Goal: Information Seeking & Learning: Learn about a topic

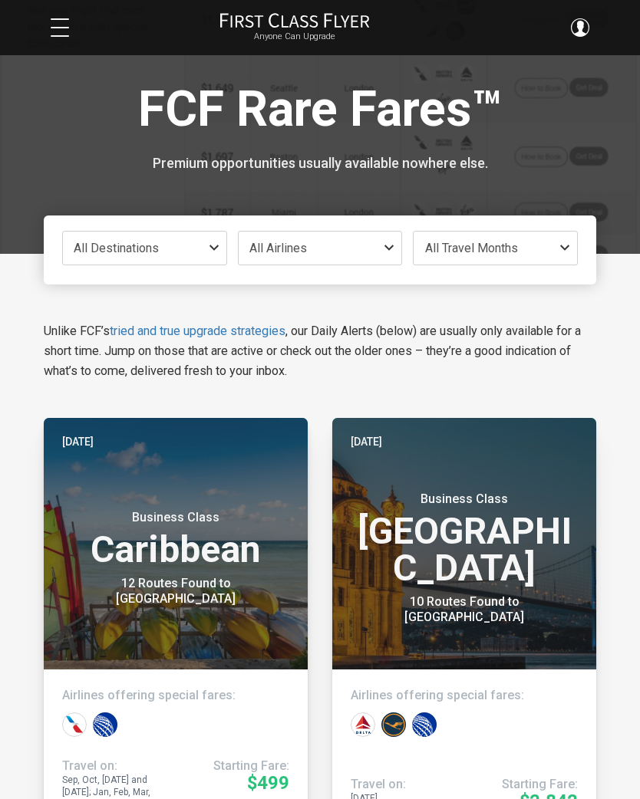
click at [107, 238] on span "All Destinations" at bounding box center [144, 248] width 163 height 33
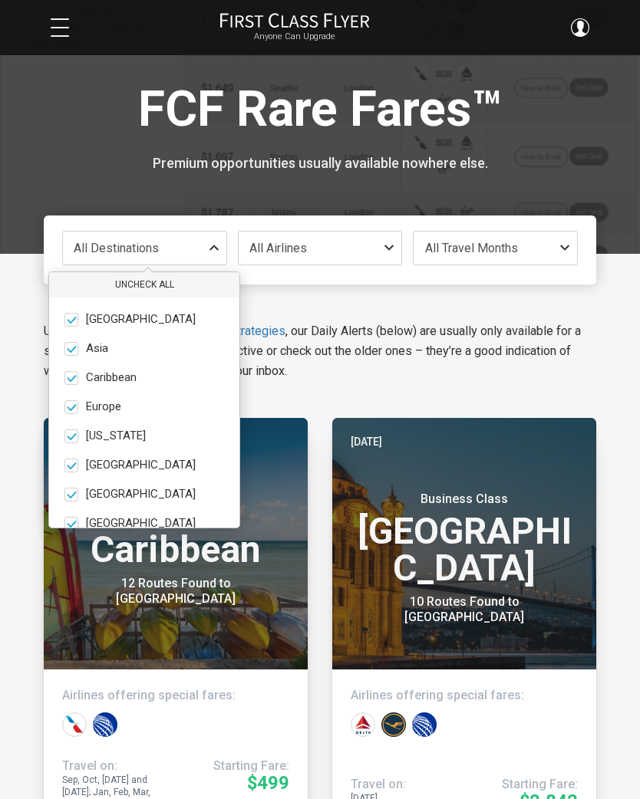
click at [147, 281] on button "Uncheck All" at bounding box center [144, 284] width 190 height 25
click at [71, 409] on span at bounding box center [71, 407] width 14 height 14
click at [0, 0] on input "Europe only" at bounding box center [0, 0] width 0 height 0
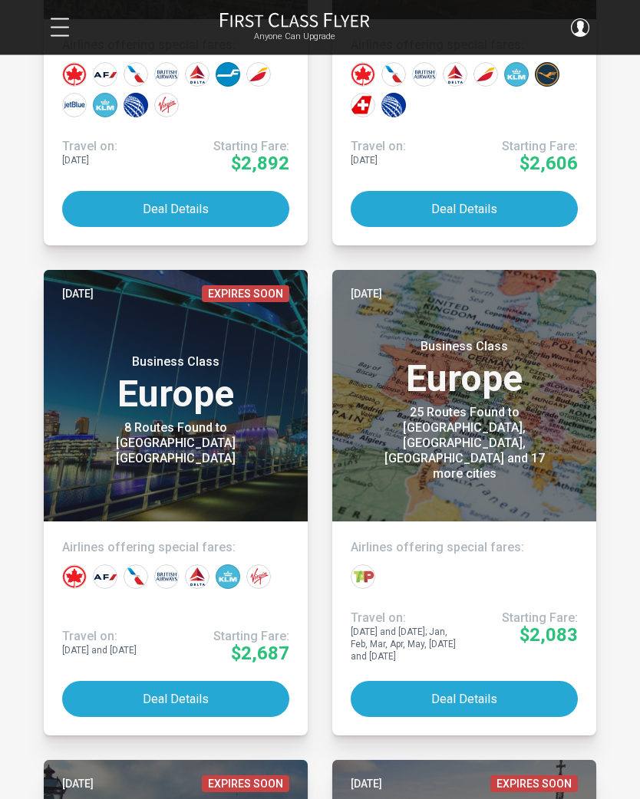
scroll to position [1625, 0]
click at [110, 685] on button "Deal Details" at bounding box center [175, 699] width 227 height 36
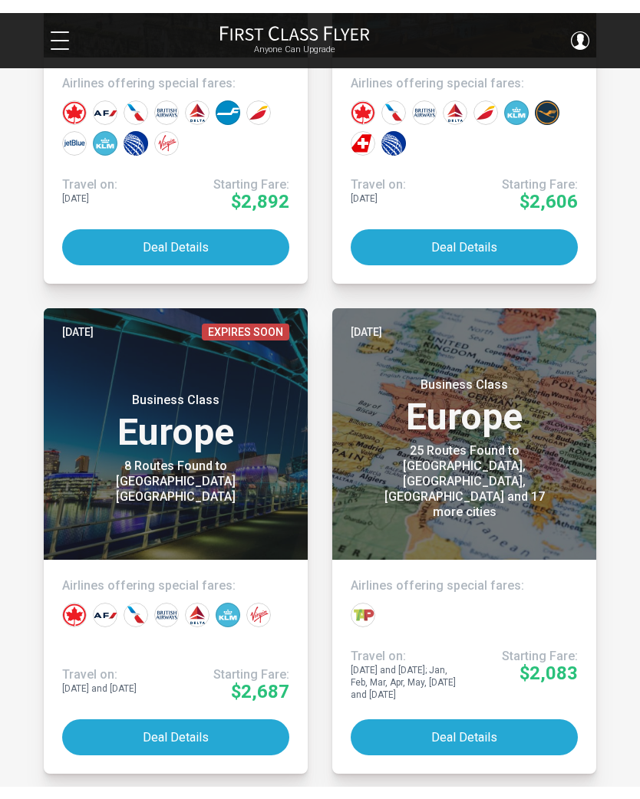
scroll to position [1624, 0]
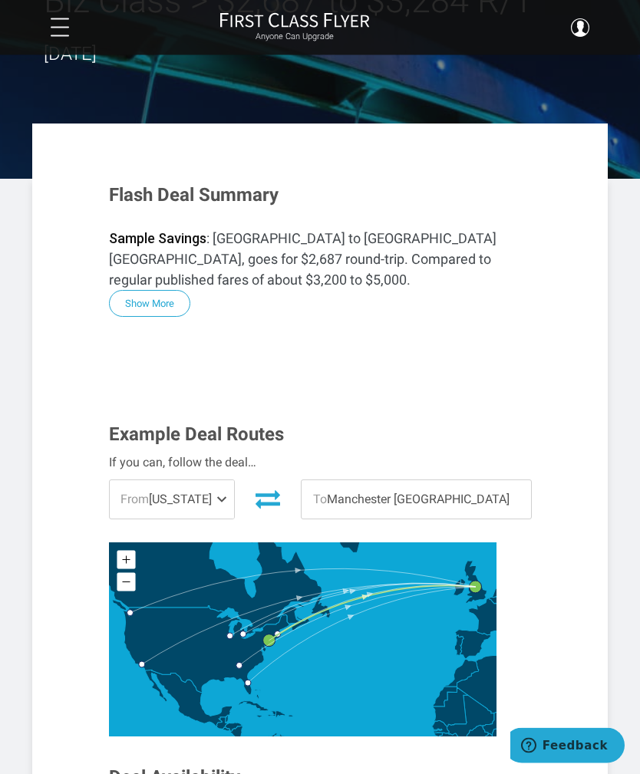
scroll to position [181, 0]
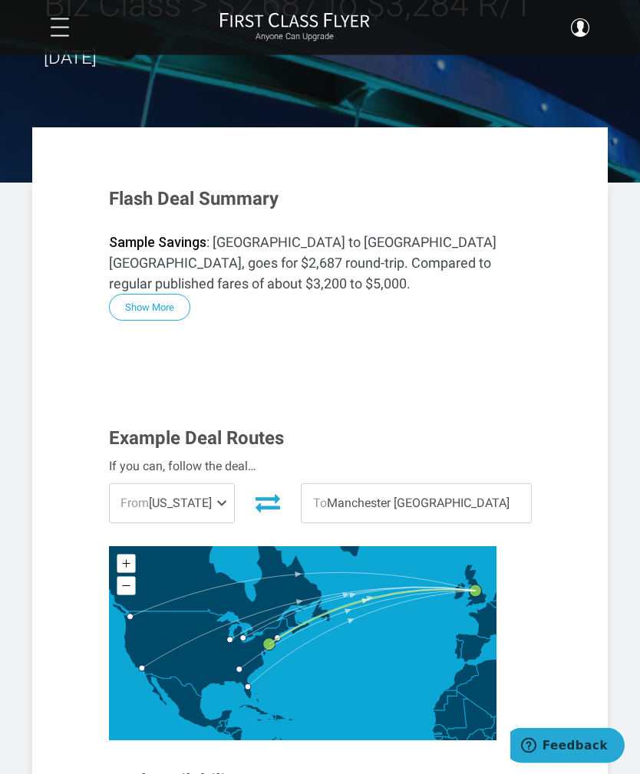
click at [138, 496] on span "From" at bounding box center [134, 503] width 28 height 15
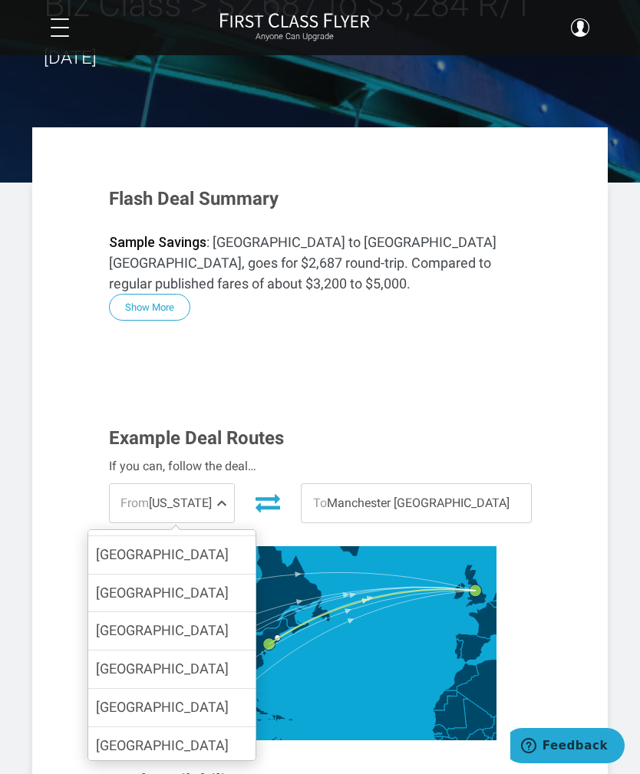
scroll to position [70, 0]
click at [130, 738] on span "Boston" at bounding box center [162, 746] width 133 height 16
click at [0, 0] on input "Boston" at bounding box center [0, 0] width 0 height 0
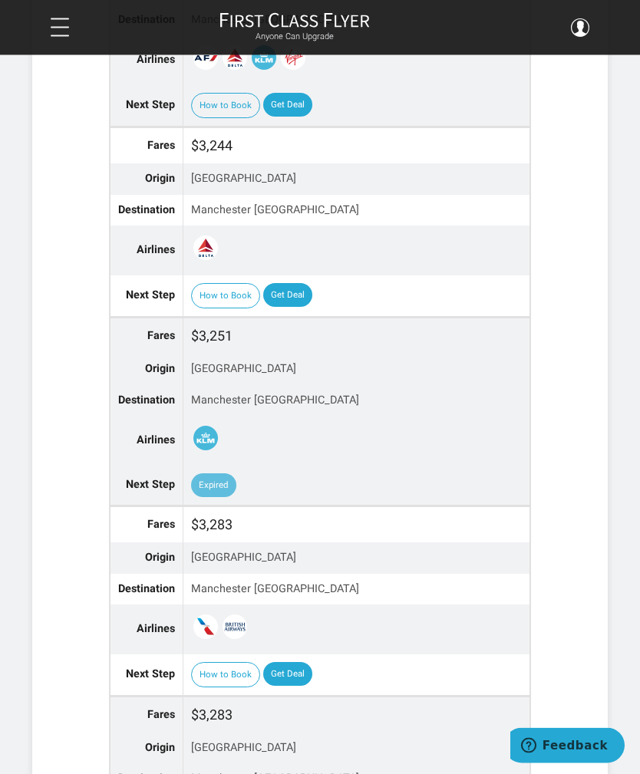
scroll to position [1968, 0]
